Goal: Complete application form

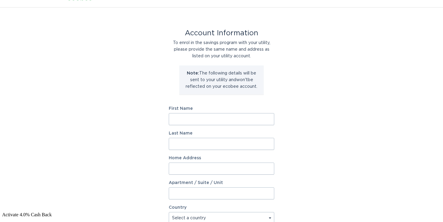
scroll to position [14, 0]
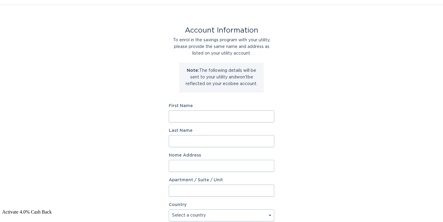
click at [217, 124] on form "First Name Last Name Home Address Apartment / Suite / Unit Country Select a cou…" at bounding box center [221, 209] width 105 height 210
click at [213, 116] on input "First Name" at bounding box center [221, 116] width 105 height 12
type input "[PERSON_NAME]"
type input "Teh"
type input "[STREET_ADDRESS]"
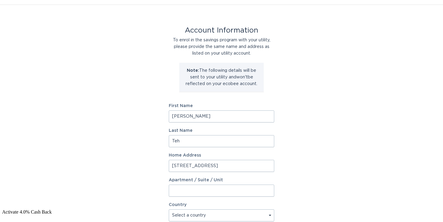
type input "1101"
select select "CA"
type input "[GEOGRAPHIC_DATA]"
type input "M5V0V3"
select select "ON"
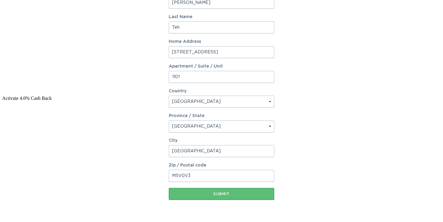
scroll to position [145, 0]
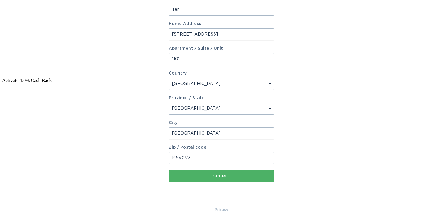
click at [231, 176] on div "Submit" at bounding box center [221, 176] width 99 height 4
